Goal: Task Accomplishment & Management: Manage account settings

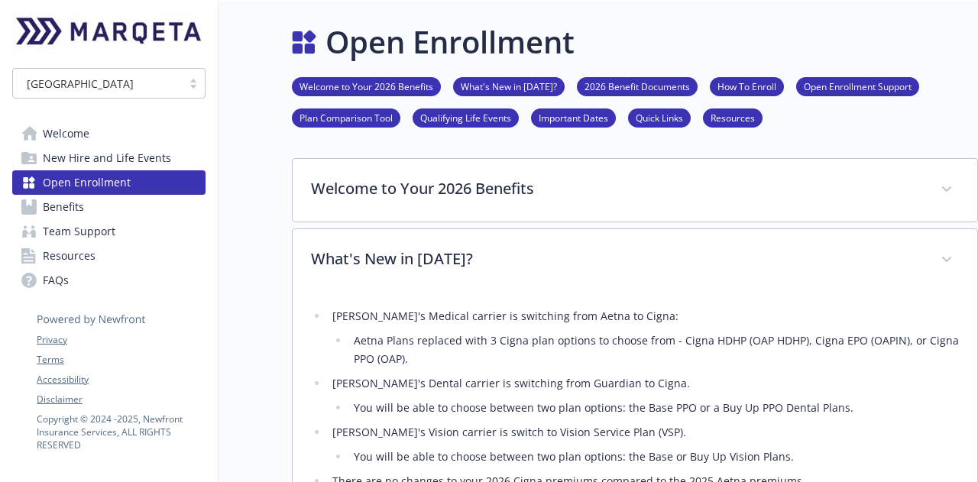
scroll to position [487, 0]
